Goal: Check status: Check status

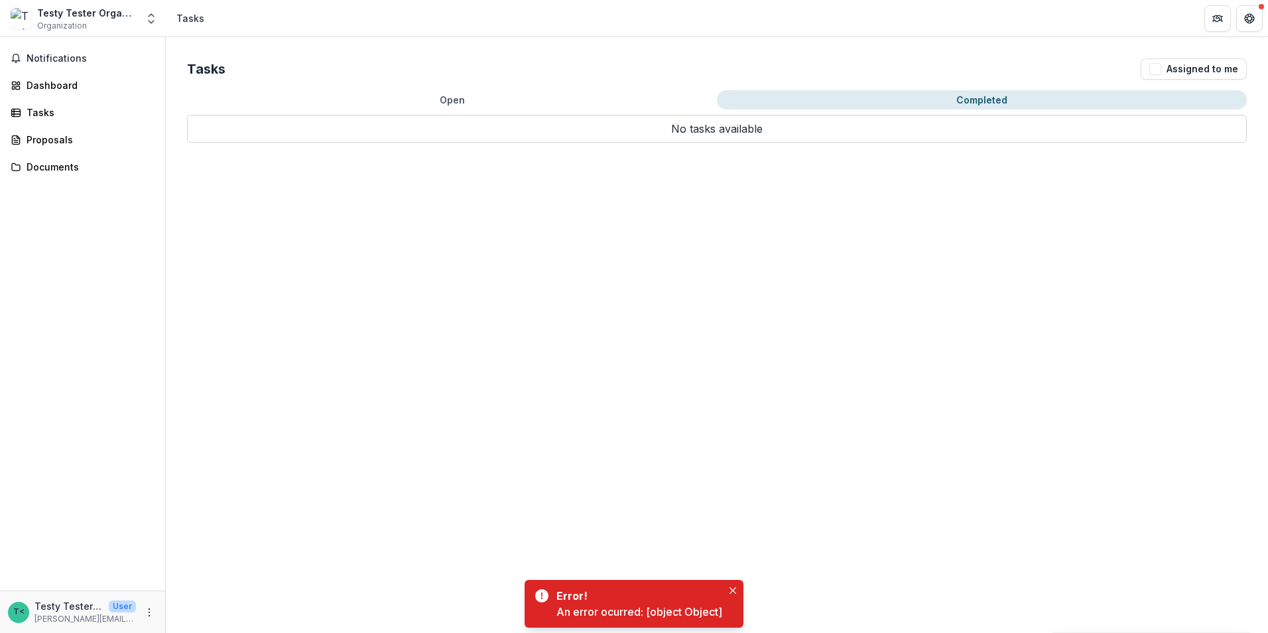
click at [927, 97] on button "Completed" at bounding box center [982, 99] width 530 height 19
click at [409, 98] on button "Open" at bounding box center [452, 99] width 530 height 19
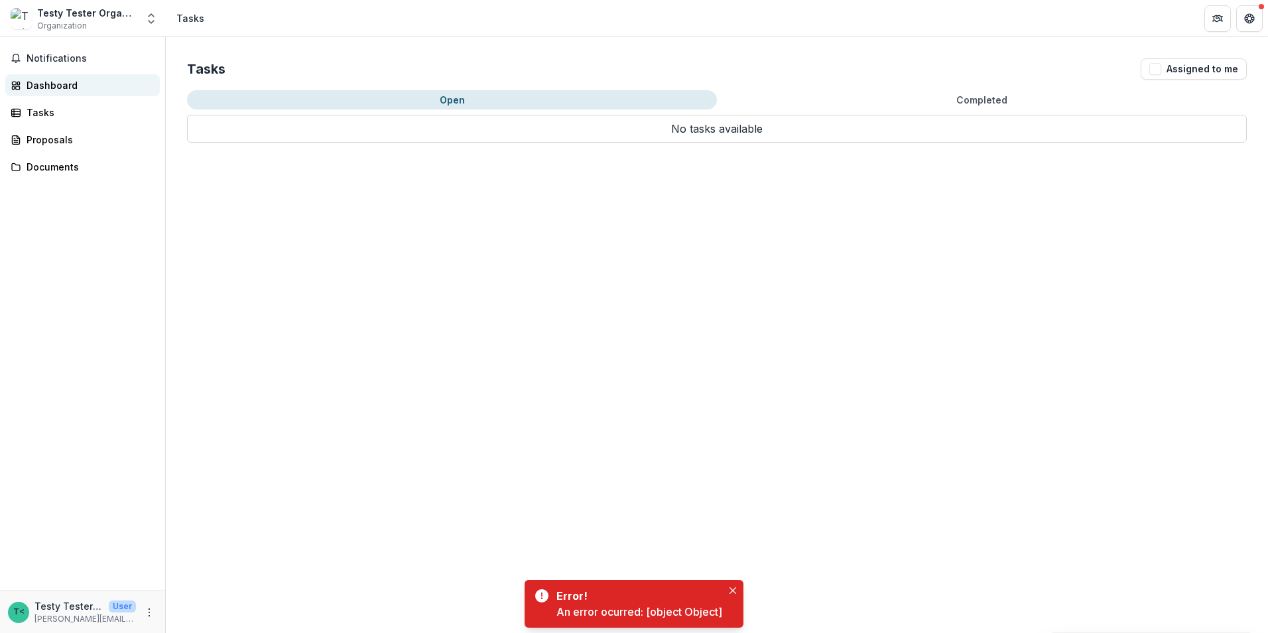
click at [43, 84] on div "Dashboard" at bounding box center [88, 85] width 123 height 14
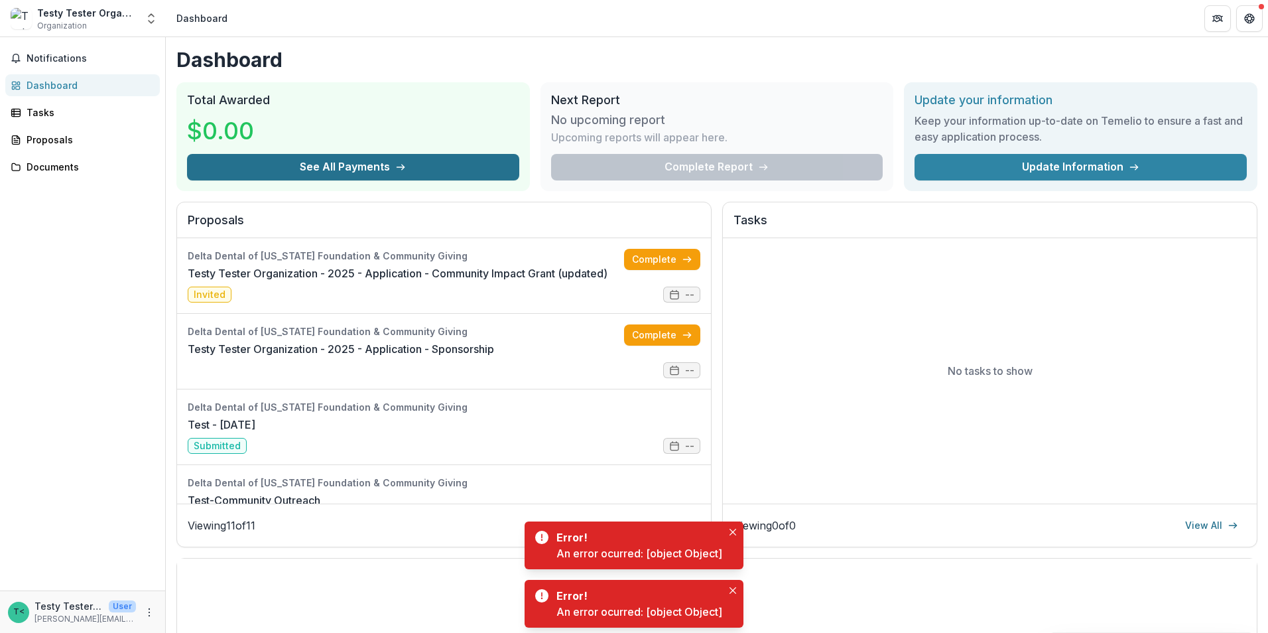
click at [353, 164] on button "See All Payments" at bounding box center [353, 167] width 332 height 27
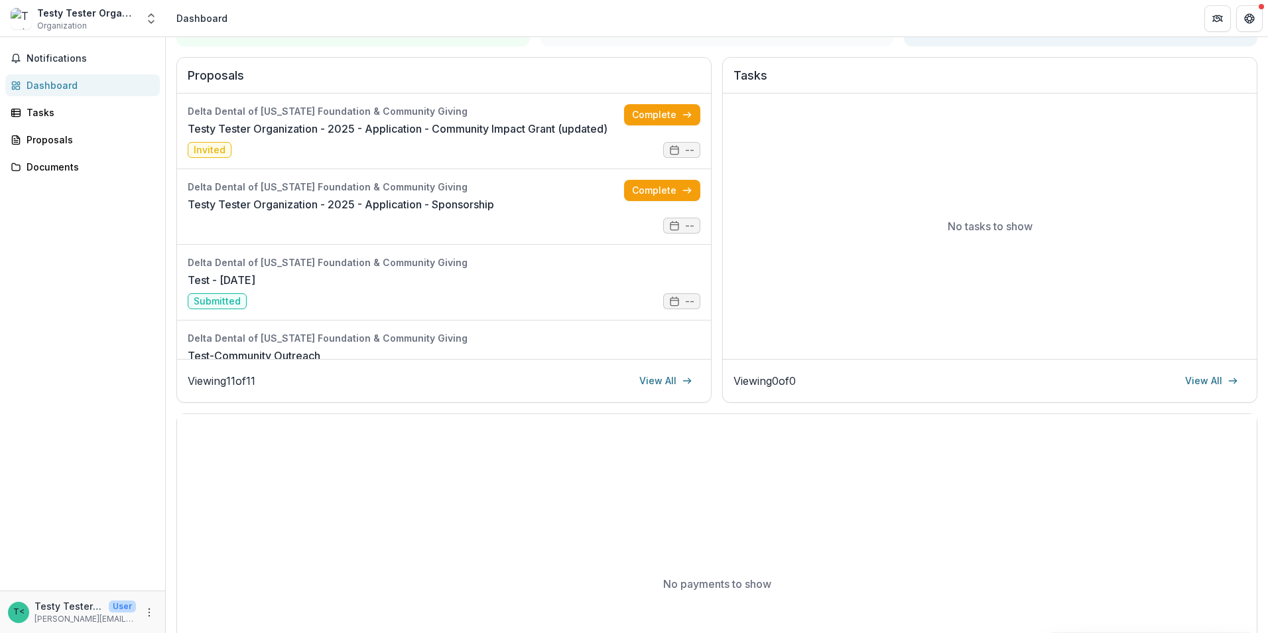
scroll to position [144, 0]
click at [666, 381] on link "View All" at bounding box center [665, 381] width 69 height 21
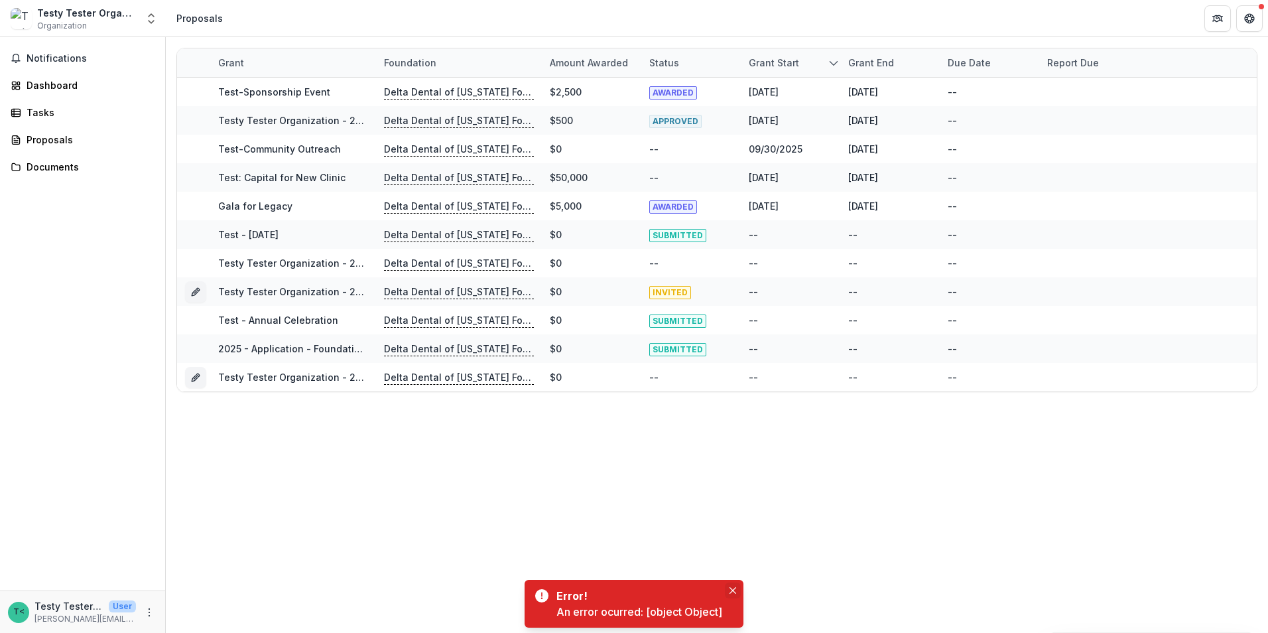
click at [735, 590] on icon "Close" at bounding box center [733, 590] width 7 height 7
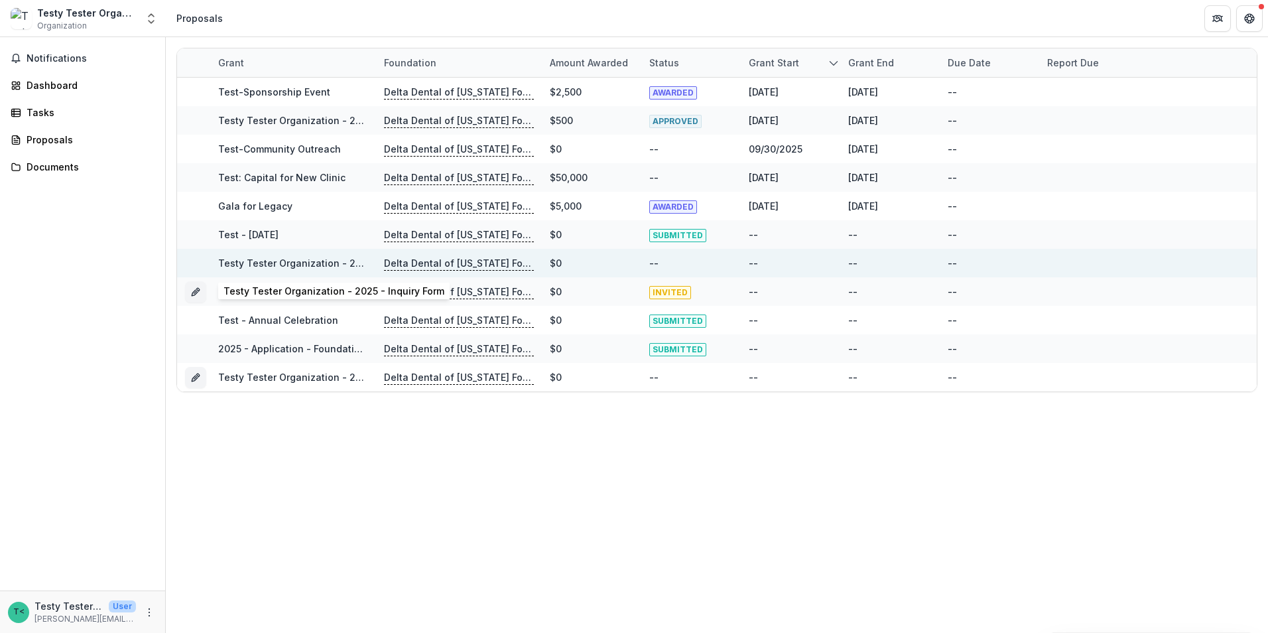
click at [324, 263] on link "Testy Tester Organization - 2025 - Inquiry Form" at bounding box center [328, 262] width 221 height 11
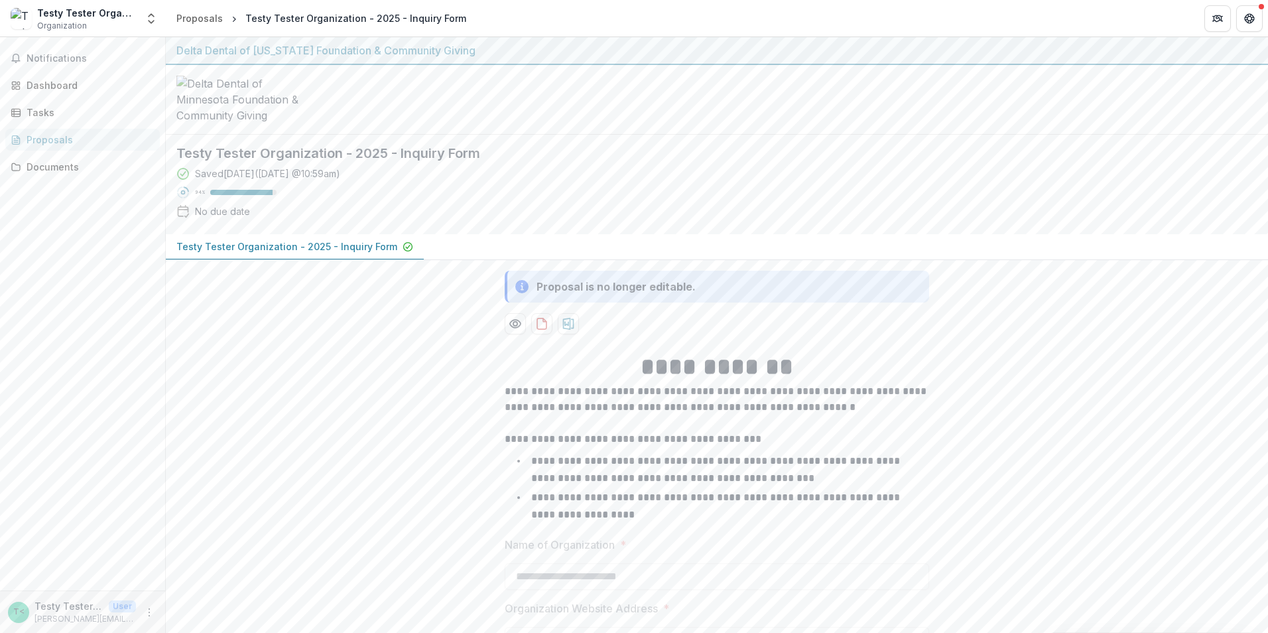
click at [50, 144] on div "Proposals" at bounding box center [88, 140] width 123 height 14
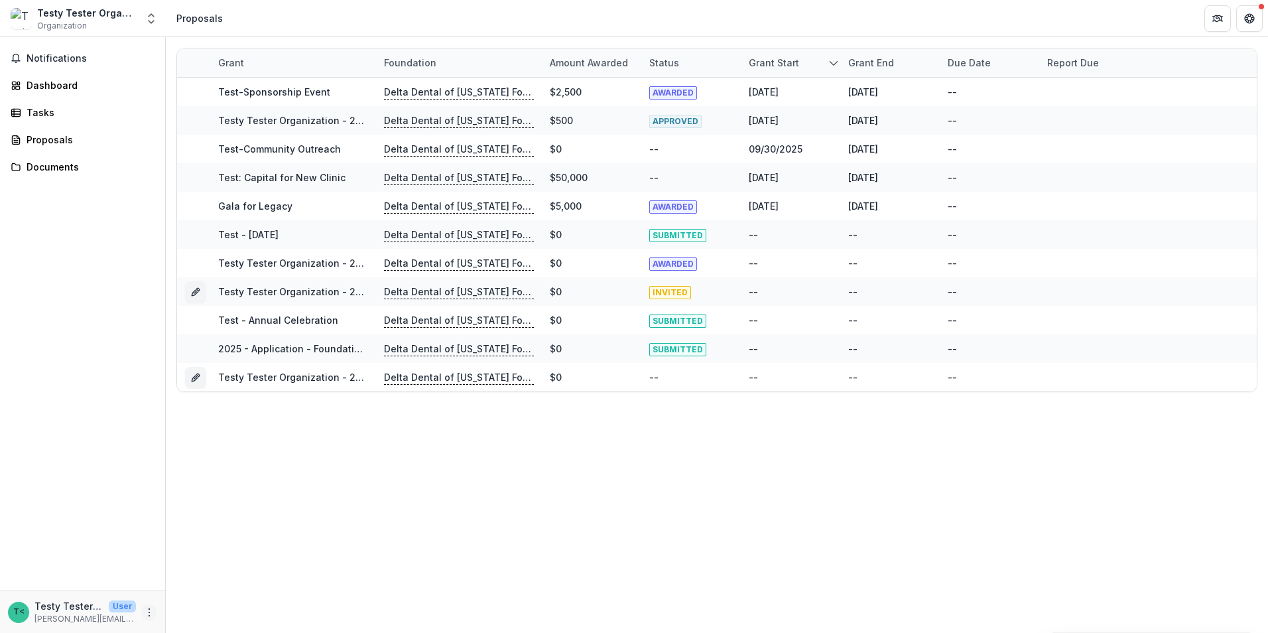
click at [151, 611] on icon "More" at bounding box center [149, 612] width 11 height 11
